Goal: Transaction & Acquisition: Purchase product/service

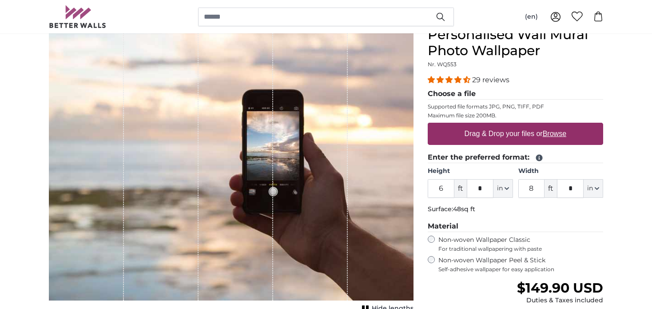
scroll to position [44, 0]
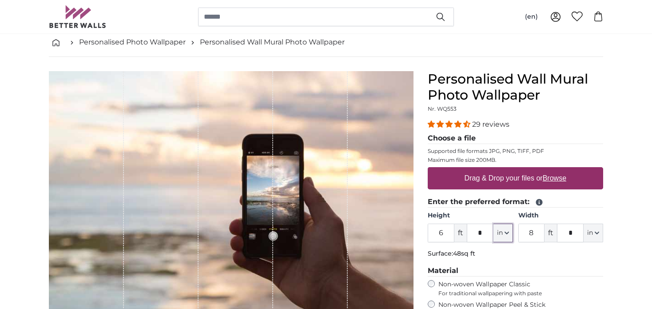
click at [507, 234] on button "in" at bounding box center [503, 232] width 20 height 19
click at [502, 254] on link "Centimeter (cm)" at bounding box center [503, 256] width 78 height 16
type input "182.9"
type input "243.9"
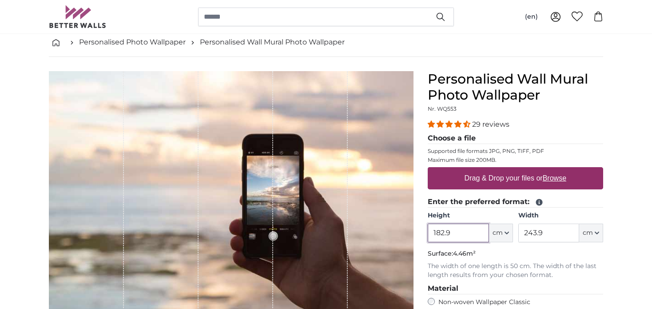
drag, startPoint x: 457, startPoint y: 232, endPoint x: 432, endPoint y: 227, distance: 24.9
click at [432, 227] on input "182.9" at bounding box center [458, 232] width 61 height 19
click at [534, 232] on input "243.9" at bounding box center [548, 232] width 61 height 19
drag, startPoint x: 546, startPoint y: 229, endPoint x: 524, endPoint y: 227, distance: 22.7
click at [524, 227] on input "243.9" at bounding box center [548, 232] width 61 height 19
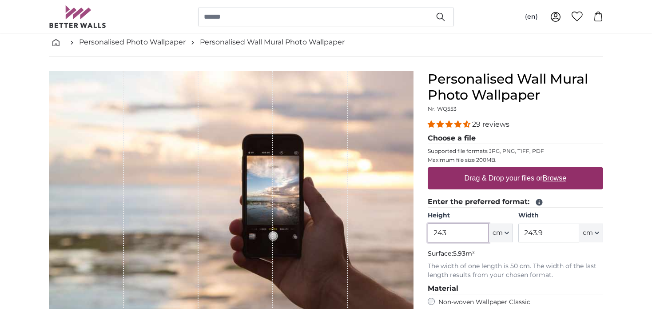
drag, startPoint x: 451, startPoint y: 234, endPoint x: 424, endPoint y: 230, distance: 26.8
click at [424, 230] on div "Personalised Wall Mural Photo Wallpaper Nr. WQ553 29 reviews Choose a file Supp…" at bounding box center [515, 279] width 190 height 416
type input "302"
click at [531, 232] on input "243.9" at bounding box center [548, 232] width 61 height 19
drag, startPoint x: 546, startPoint y: 230, endPoint x: 511, endPoint y: 233, distance: 34.7
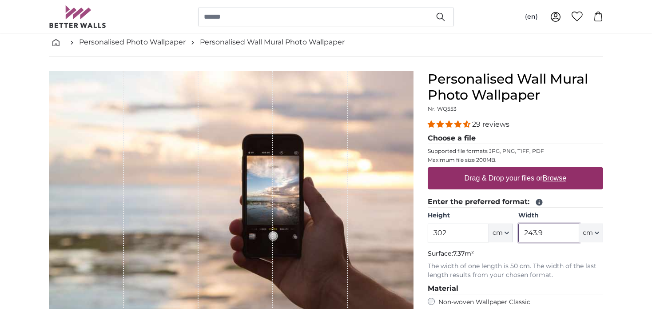
click at [511, 233] on div "Height 302 ft * cm Centimeter (cm) Inches (inch) Feet (ft. in.) Width 243.9 ft …" at bounding box center [515, 226] width 175 height 31
type input "243"
click at [606, 258] on div "Personalised Wall Mural Photo Wallpaper Nr. WQ553 29 reviews Choose a file Supp…" at bounding box center [515, 279] width 190 height 416
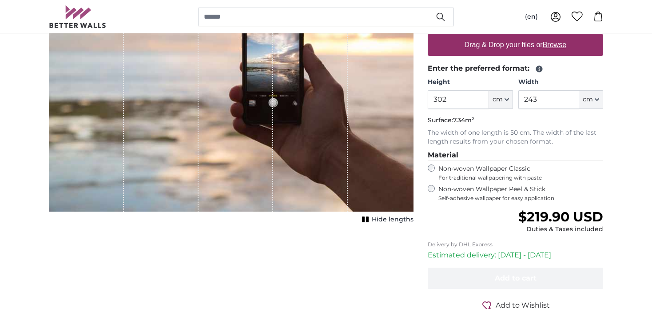
scroll to position [133, 0]
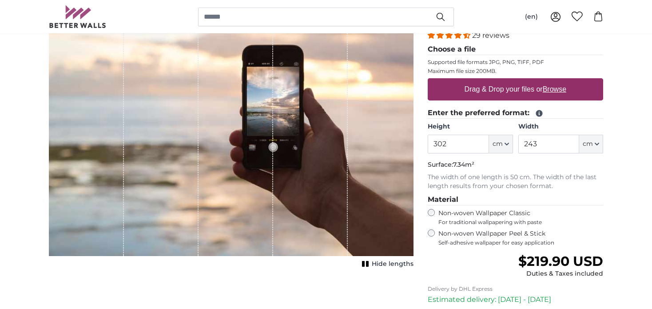
click at [552, 87] on u "Browse" at bounding box center [555, 89] width 24 height 8
click at [552, 81] on input "Drag & Drop your files or Browse" at bounding box center [515, 79] width 175 height 3
type input "**********"
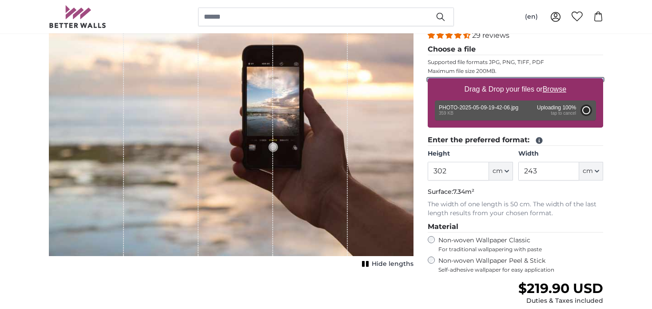
type input "108"
type input "81"
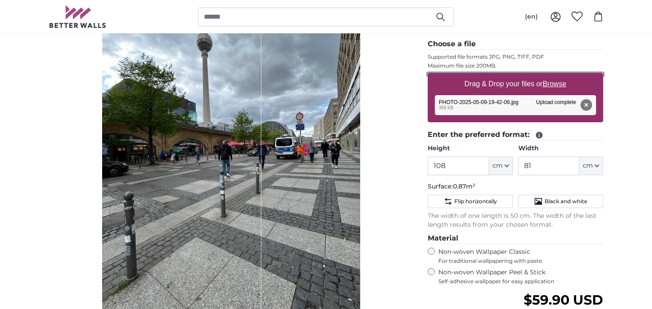
scroll to position [133, 0]
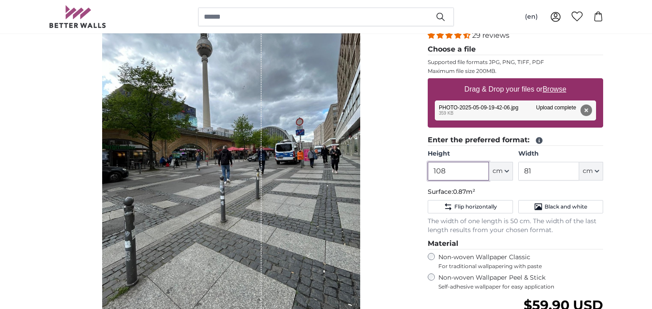
drag, startPoint x: 451, startPoint y: 171, endPoint x: 420, endPoint y: 170, distance: 30.7
click at [420, 170] on div "Personalised Wall Mural Photo Wallpaper Nr. WQ553 29 reviews Choose a file Supp…" at bounding box center [515, 212] width 190 height 460
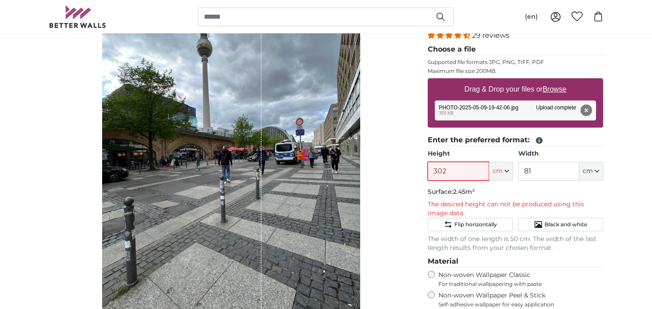
type input "302"
click at [549, 165] on input "81" at bounding box center [548, 171] width 61 height 19
drag, startPoint x: 549, startPoint y: 165, endPoint x: 524, endPoint y: 167, distance: 25.8
click at [524, 167] on input "81" at bounding box center [548, 171] width 61 height 19
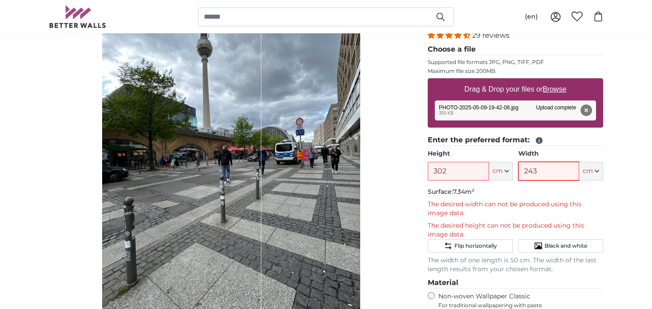
type input "243"
click at [588, 111] on button "Remove" at bounding box center [586, 110] width 12 height 12
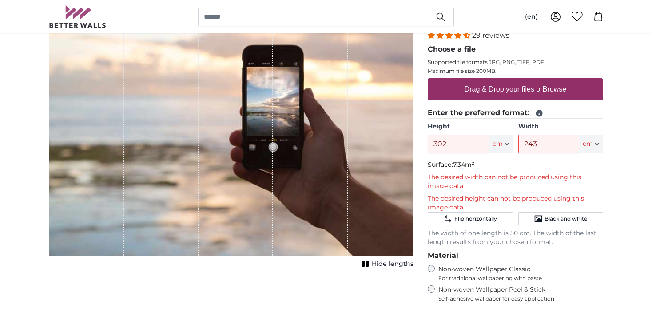
click at [555, 83] on label "Drag & Drop your files or Browse" at bounding box center [515, 89] width 109 height 18
click at [555, 81] on input "Drag & Drop your files or Browse" at bounding box center [515, 79] width 175 height 3
type input "**********"
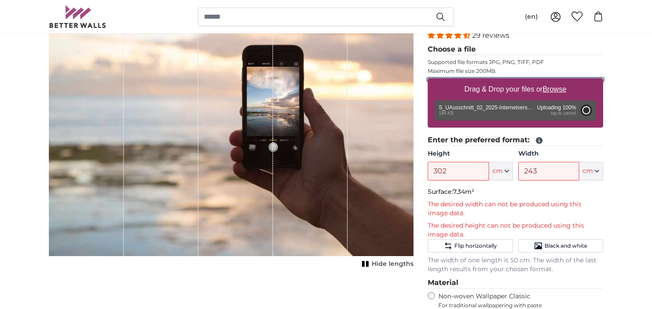
type input "200"
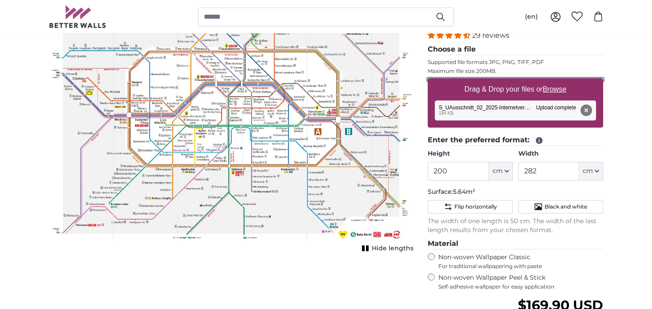
scroll to position [89, 0]
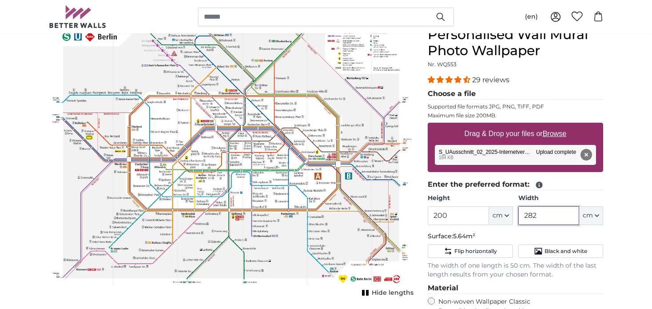
drag, startPoint x: 541, startPoint y: 212, endPoint x: 520, endPoint y: 207, distance: 22.4
click at [520, 207] on input "282" at bounding box center [548, 215] width 61 height 19
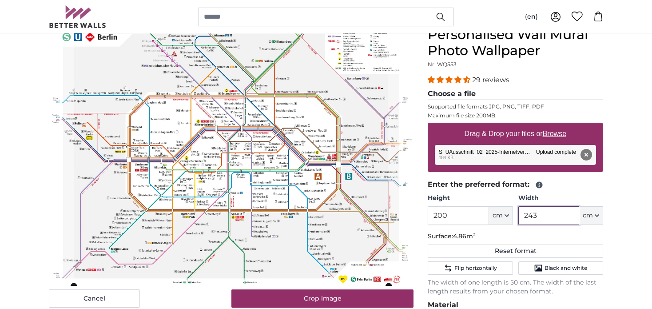
type input "243"
drag, startPoint x: 452, startPoint y: 213, endPoint x: 426, endPoint y: 218, distance: 26.7
click at [426, 218] on div "Personalised Wall Mural Photo Wallpaper Nr. WQ553 29 reviews Choose a file Supp…" at bounding box center [515, 265] width 190 height 477
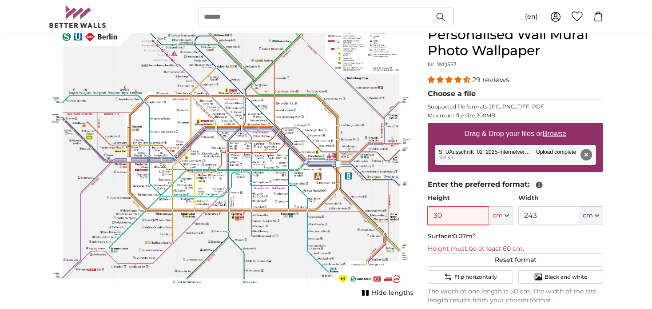
type input "302"
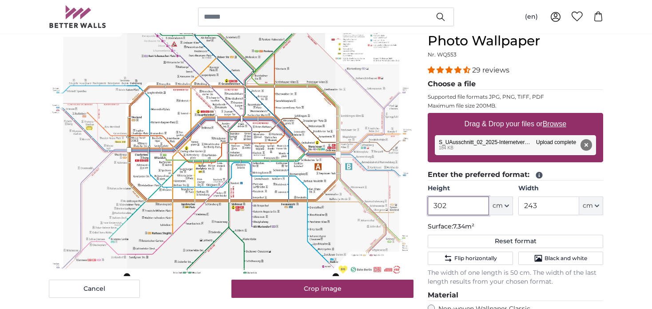
scroll to position [89, 0]
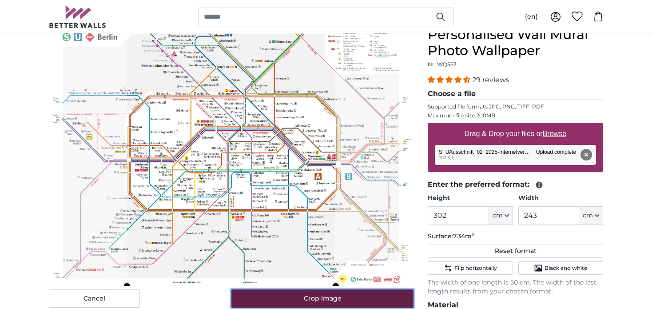
click at [356, 305] on button "Crop image" at bounding box center [322, 298] width 182 height 19
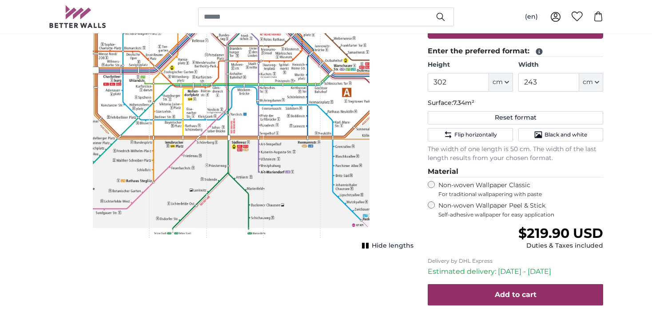
scroll to position [178, 0]
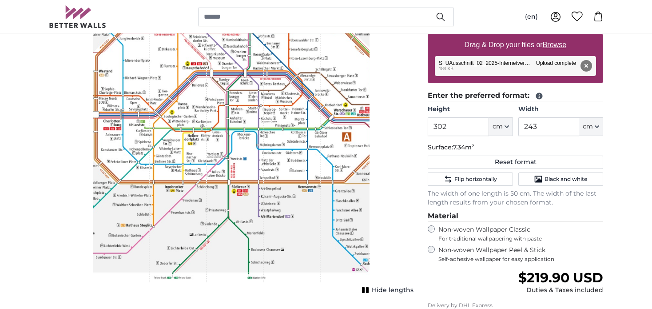
click at [382, 293] on span "Hide lengths" at bounding box center [393, 290] width 42 height 9
click at [382, 293] on span "Show lengths" at bounding box center [391, 290] width 45 height 9
click at [382, 293] on span "Hide lengths" at bounding box center [393, 290] width 42 height 9
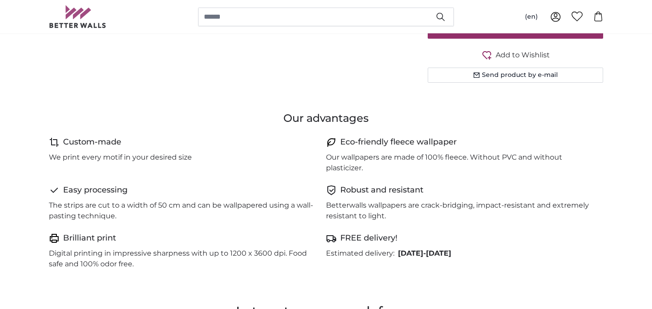
scroll to position [222, 0]
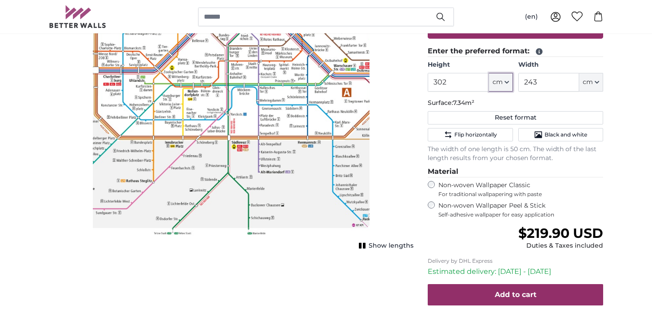
click at [502, 84] on span "cm" at bounding box center [497, 82] width 10 height 9
click at [493, 108] on link "Centimeter (cm)" at bounding box center [501, 105] width 78 height 16
drag, startPoint x: 460, startPoint y: 84, endPoint x: 424, endPoint y: 77, distance: 36.2
click at [424, 77] on div "Personalised Wall Mural Photo Wallpaper Nr. WQ553 29 reviews Choose a file Supp…" at bounding box center [515, 131] width 190 height 477
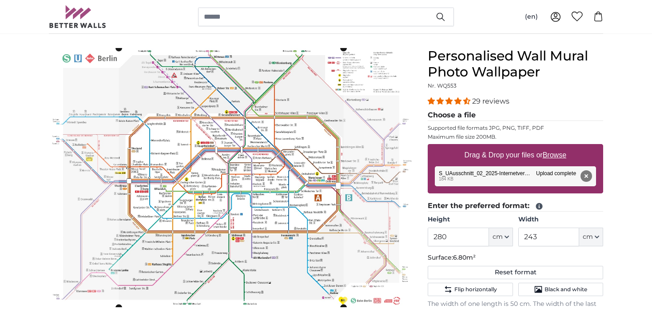
scroll to position [62, 0]
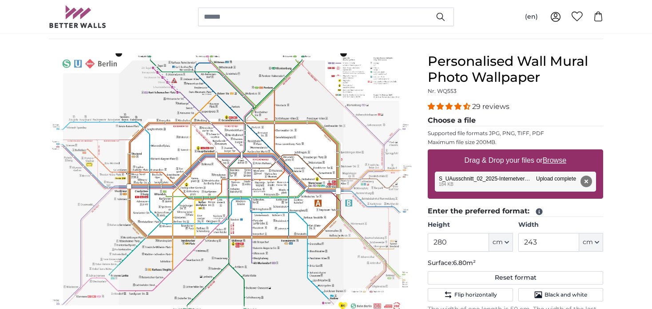
click at [236, 131] on cropper-handle at bounding box center [231, 182] width 225 height 259
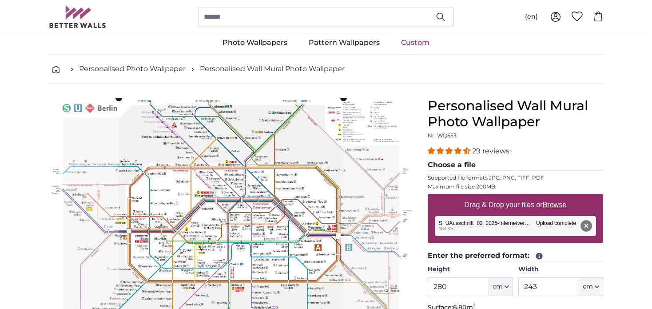
click at [583, 224] on button "Remove" at bounding box center [586, 226] width 12 height 12
type input "302"
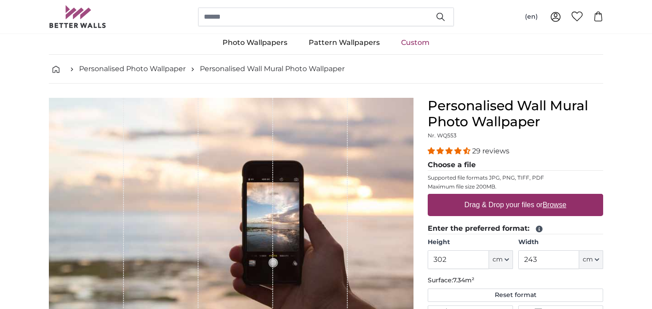
click at [545, 204] on u "Browse" at bounding box center [555, 205] width 24 height 8
click at [545, 196] on input "Drag & Drop your files or Browse" at bounding box center [515, 195] width 175 height 3
type input "**********"
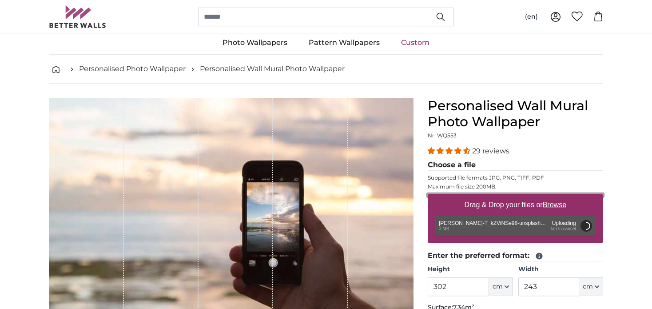
scroll to position [62, 0]
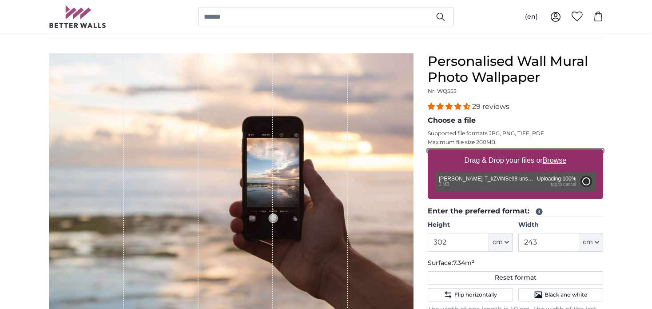
type input "200"
type input "134"
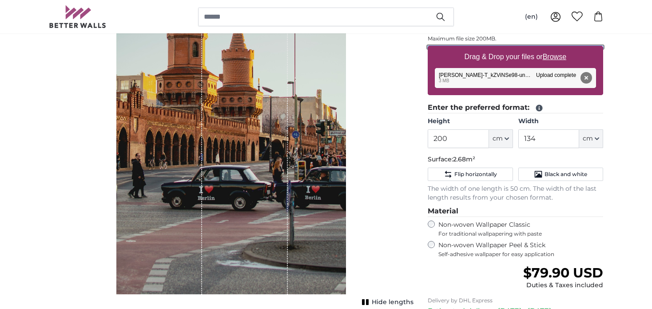
scroll to position [151, 0]
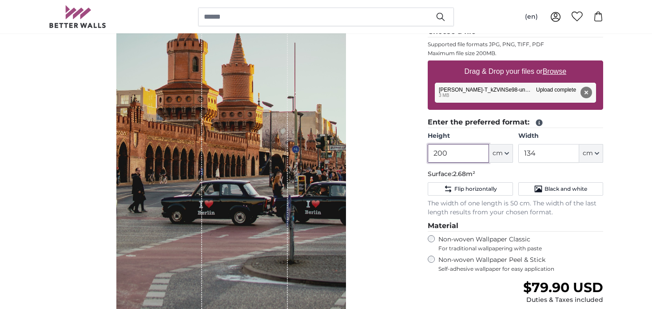
click at [456, 146] on input "200" at bounding box center [458, 153] width 61 height 19
click at [587, 88] on button "Remove" at bounding box center [586, 93] width 12 height 12
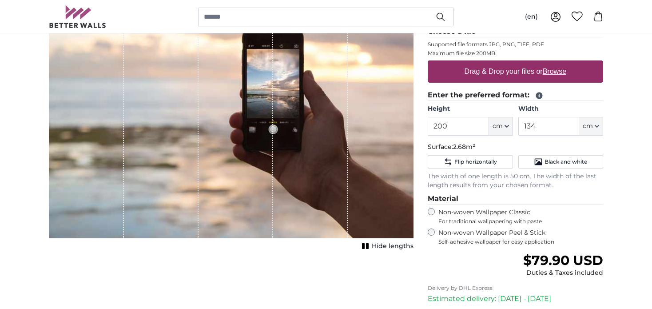
click at [567, 73] on label "Drag & Drop your files or Browse" at bounding box center [515, 72] width 109 height 18
click at [567, 63] on input "Drag & Drop your files or Browse" at bounding box center [515, 61] width 175 height 3
type input "**********"
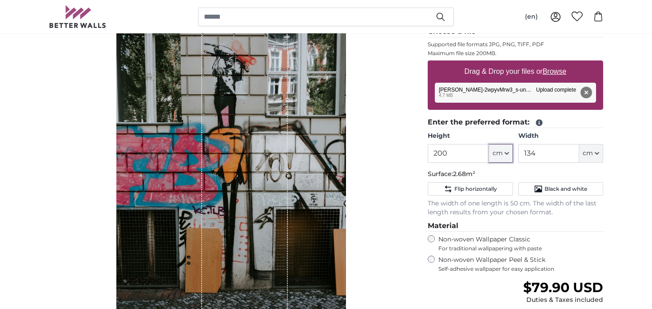
click at [492, 153] on span "cm" at bounding box center [497, 153] width 10 height 9
click at [449, 151] on input "200" at bounding box center [458, 153] width 61 height 19
drag, startPoint x: 449, startPoint y: 151, endPoint x: 425, endPoint y: 141, distance: 25.7
click at [425, 141] on div "Personalised Wall Mural Photo Wallpaper Nr. WQ553 29 reviews Choose a file Supp…" at bounding box center [515, 194] width 190 height 460
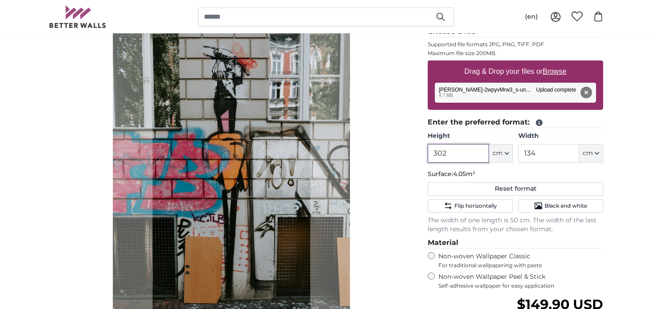
type input "302"
drag, startPoint x: 556, startPoint y: 155, endPoint x: 522, endPoint y: 150, distance: 34.6
click at [522, 150] on input "134" at bounding box center [548, 153] width 61 height 19
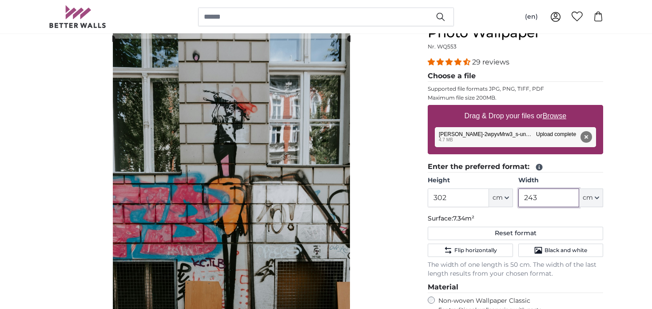
scroll to position [195, 0]
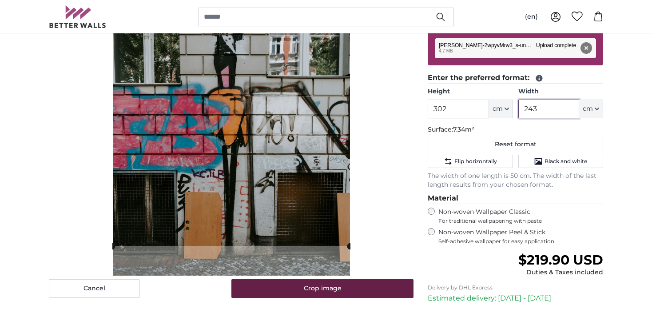
type input "243"
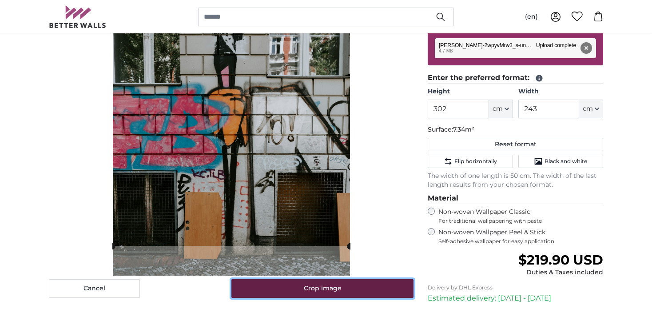
click at [321, 289] on button "Crop image" at bounding box center [322, 288] width 182 height 19
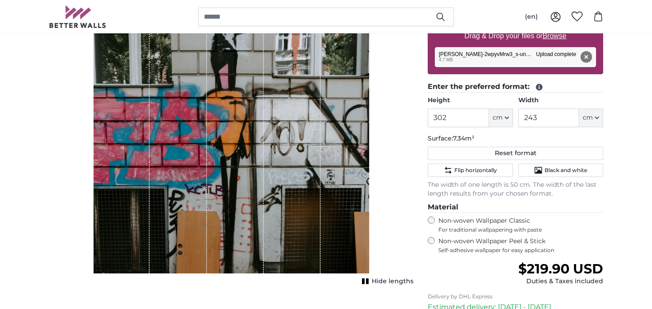
scroll to position [98, 0]
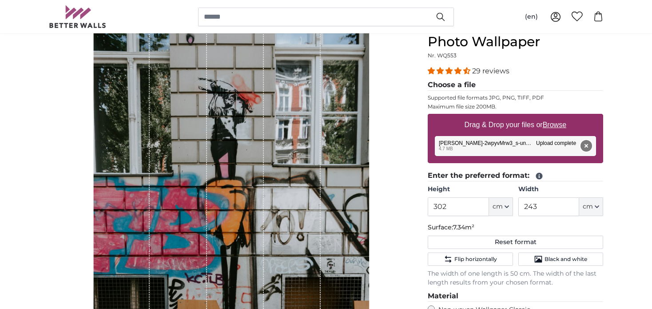
click at [591, 145] on button "Remove" at bounding box center [586, 146] width 12 height 12
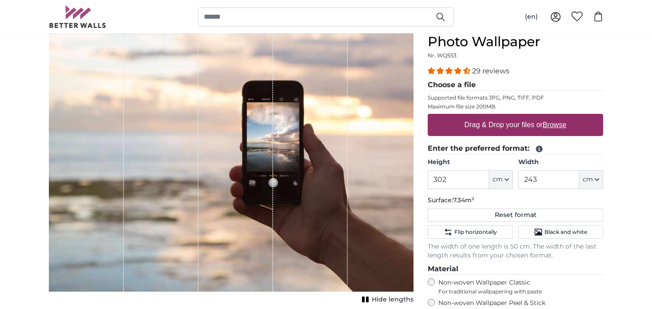
click at [550, 122] on u "Browse" at bounding box center [555, 125] width 24 height 8
click at [550, 116] on input "Drag & Drop your files or Browse" at bounding box center [515, 115] width 175 height 3
type input "**********"
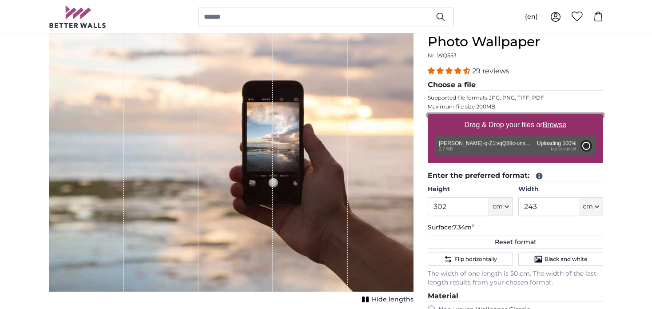
type input "200"
type input "150"
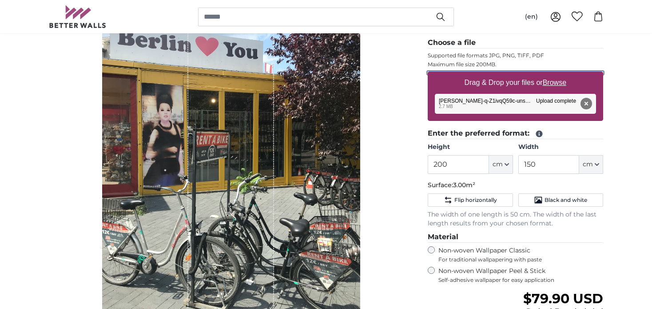
scroll to position [98, 0]
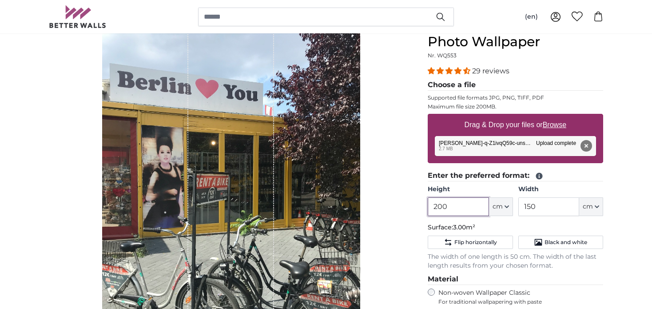
click at [460, 204] on input "200" at bounding box center [458, 206] width 61 height 19
drag, startPoint x: 460, startPoint y: 204, endPoint x: 415, endPoint y: 190, distance: 47.6
click at [415, 190] on product-detail "Cancel Crop image Hide lengths Personalised Wall Mural Photo Wallpaper Nr. WQ55…" at bounding box center [326, 241] width 568 height 474
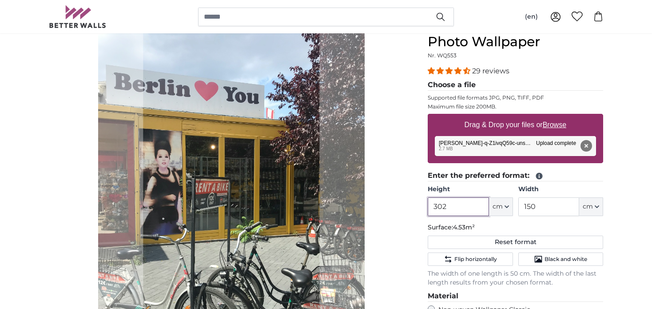
type input "302"
drag, startPoint x: 537, startPoint y: 206, endPoint x: 520, endPoint y: 201, distance: 18.1
click at [520, 201] on input "150" at bounding box center [548, 206] width 61 height 19
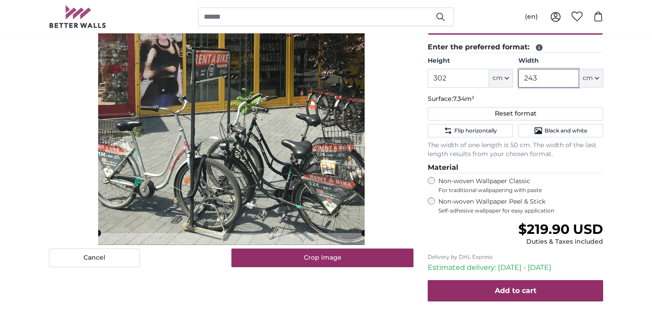
scroll to position [231, 0]
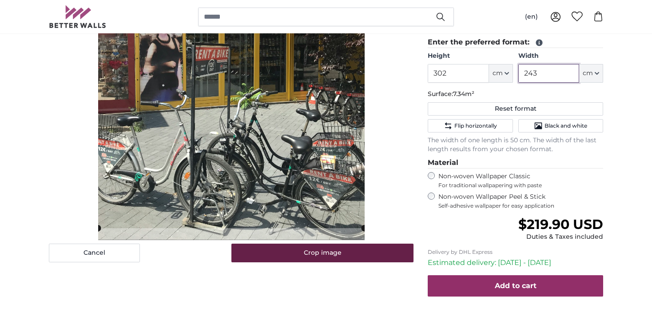
type input "243"
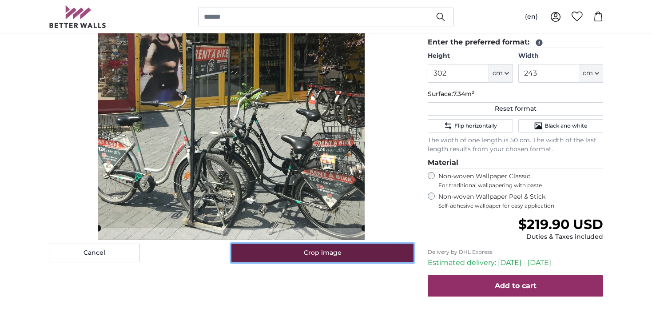
click at [386, 251] on button "Crop image" at bounding box center [322, 252] width 182 height 19
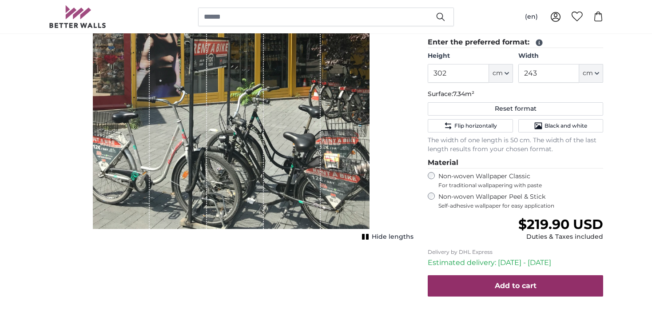
click at [396, 238] on span "Hide lengths" at bounding box center [393, 236] width 42 height 9
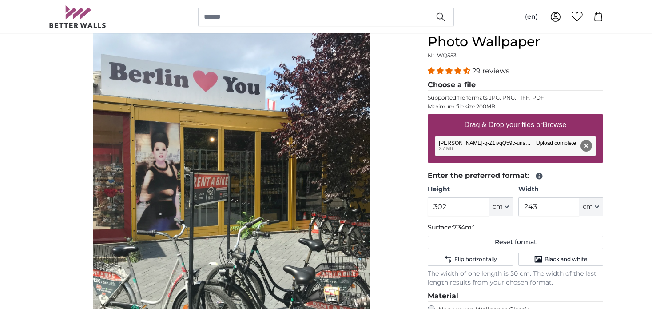
scroll to position [142, 0]
